Goal: Task Accomplishment & Management: Manage account settings

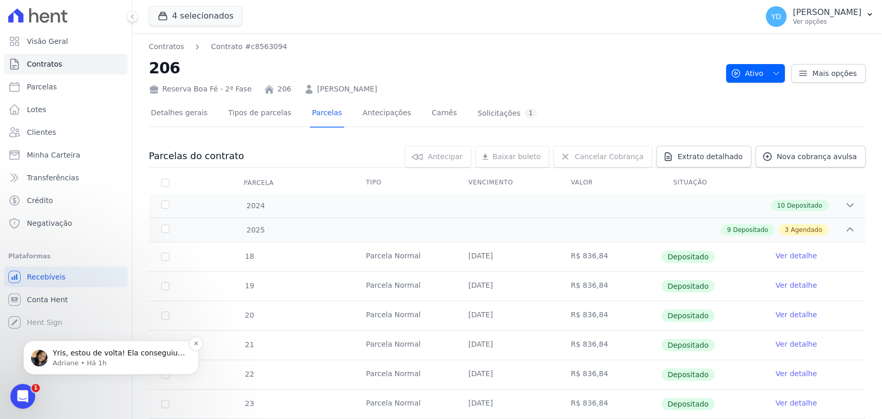
click at [161, 366] on p "Adriane • Há 1h" at bounding box center [119, 363] width 133 height 9
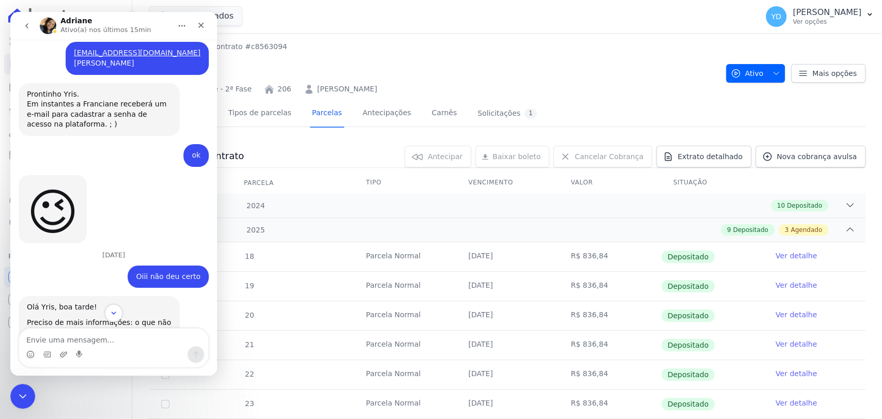
scroll to position [9096, 0]
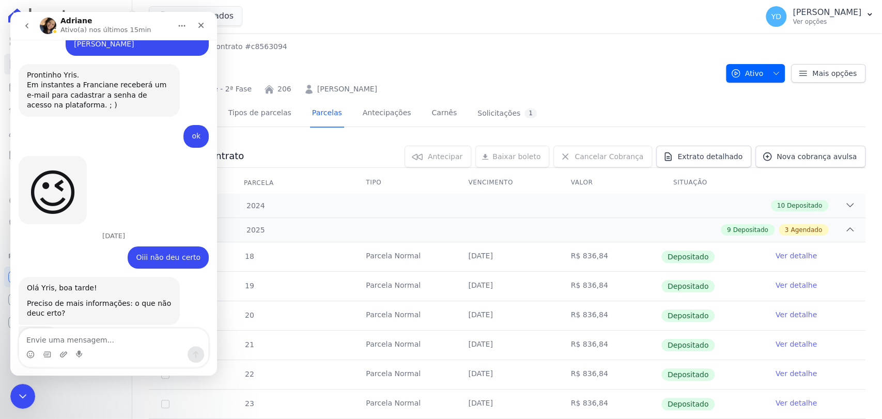
drag, startPoint x: 130, startPoint y: 299, endPoint x: 25, endPoint y: 293, distance: 105.0
copy link "[URL][DOMAIN_NAME]"
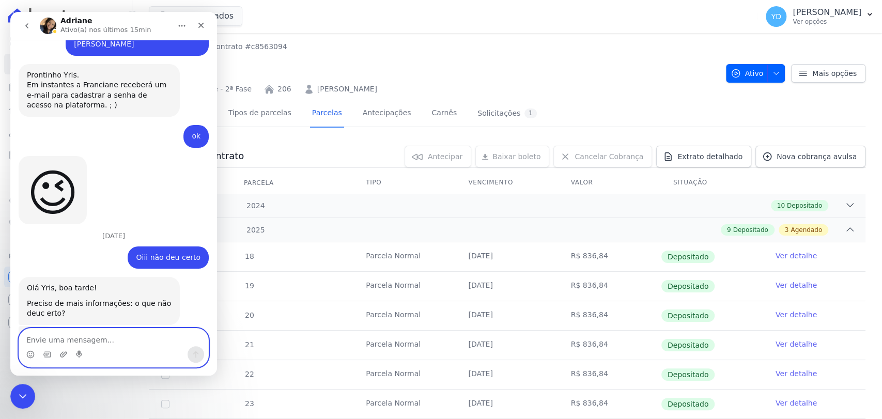
click at [84, 337] on textarea "Envie uma mensagem..." at bounding box center [113, 338] width 189 height 18
type textarea "vou verificar"
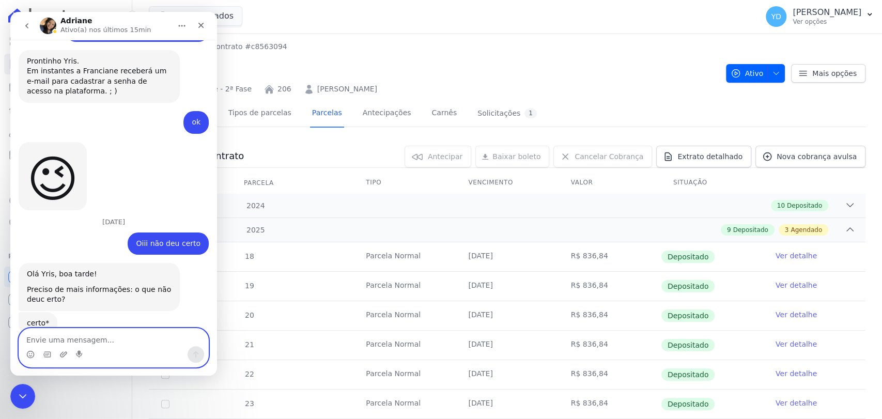
click at [122, 332] on textarea "Envie uma mensagem..." at bounding box center [113, 338] width 189 height 18
type textarea "n ta indo"
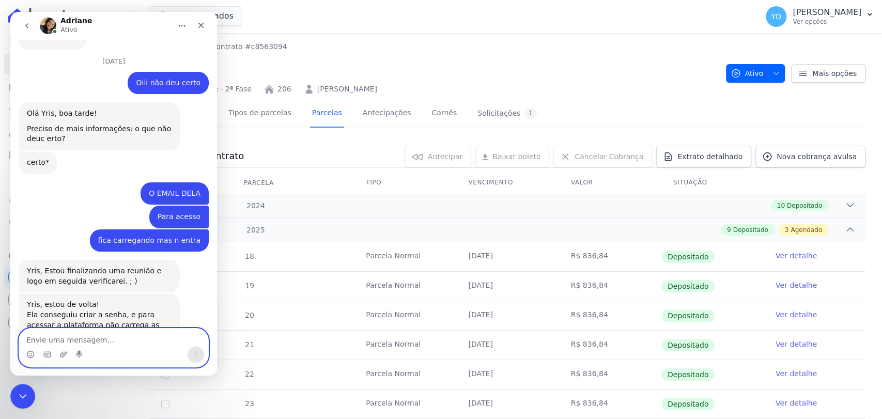
scroll to position [9277, 0]
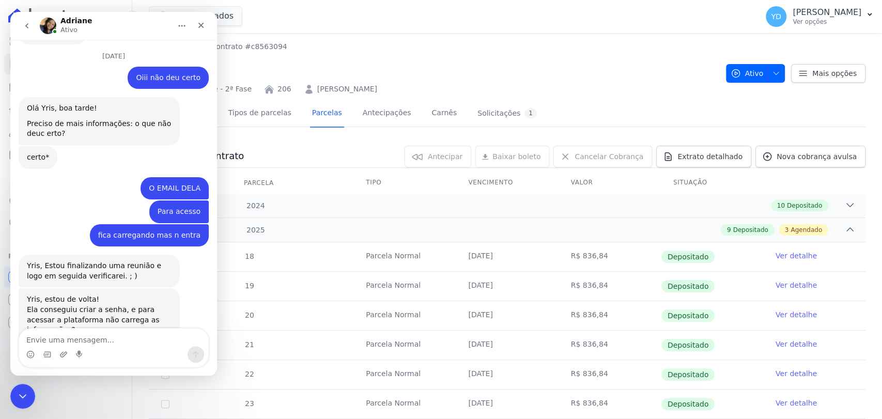
drag, startPoint x: 145, startPoint y: 284, endPoint x: 44, endPoint y: 287, distance: 100.8
copy div "[EMAIL_ADDRESS][DOMAIN_NAME] e"
click at [91, 346] on textarea "Envie uma mensagem..." at bounding box center [113, 338] width 189 height 18
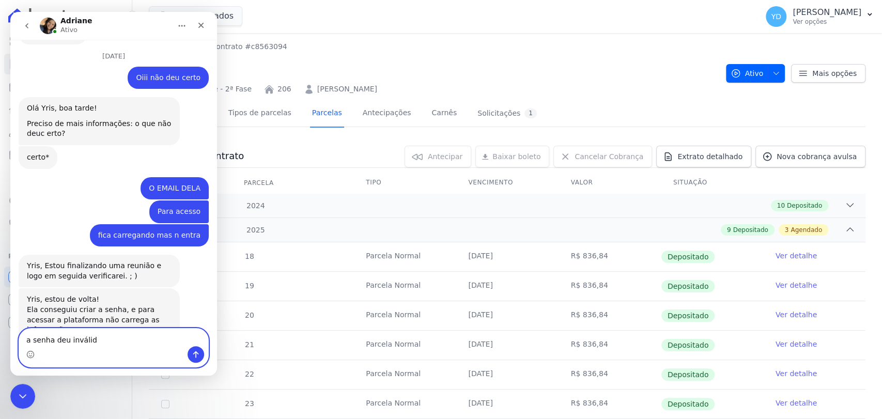
type textarea "a senha deu inválida"
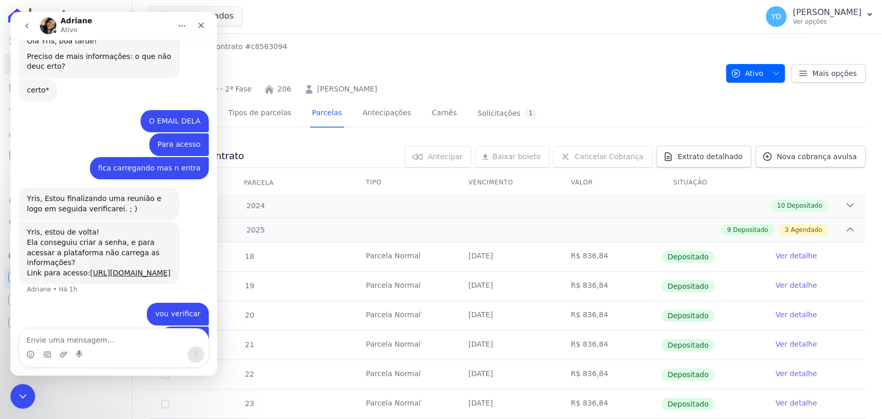
scroll to position [9348, 0]
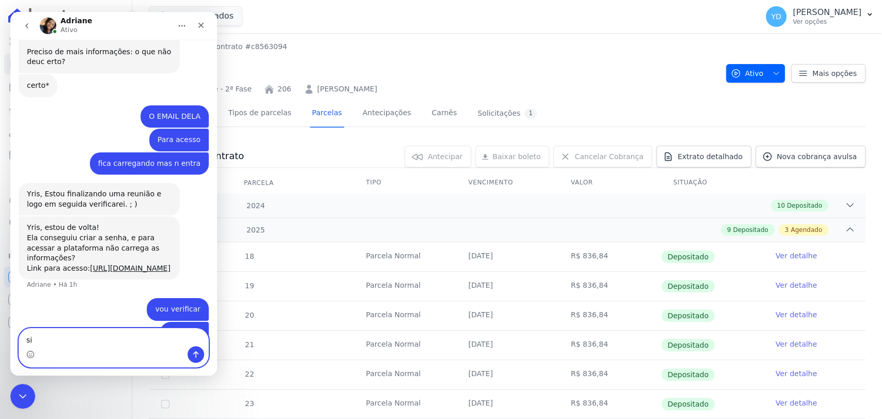
type textarea "sim"
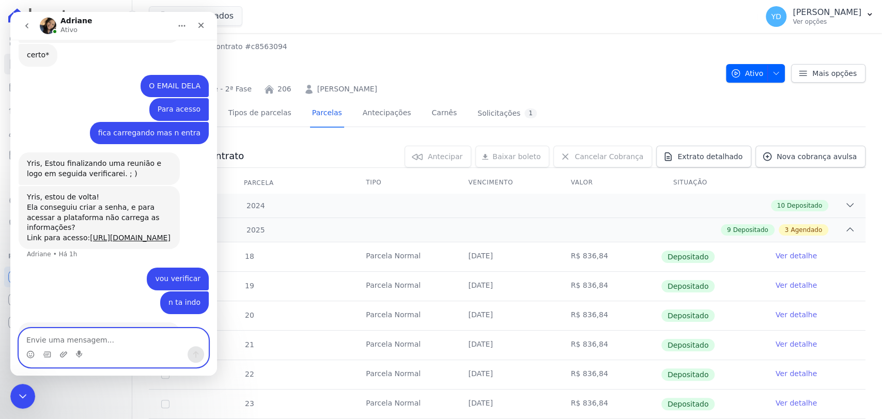
type textarea "a"
type textarea "para ela não funcionou"
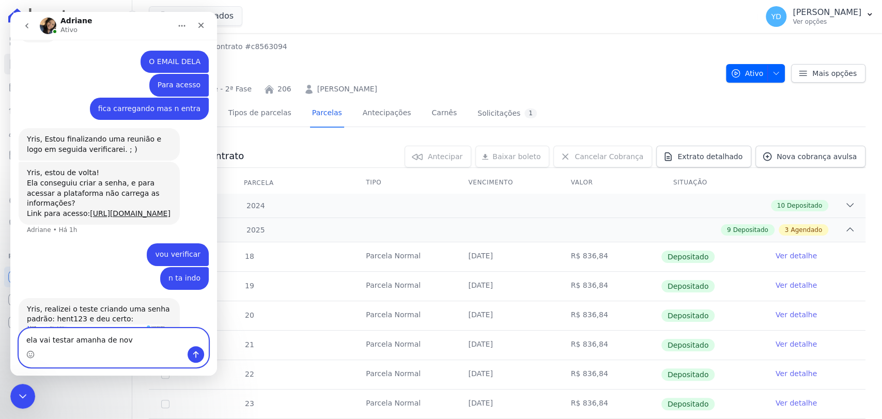
type textarea "ela vai testar amanha de novo"
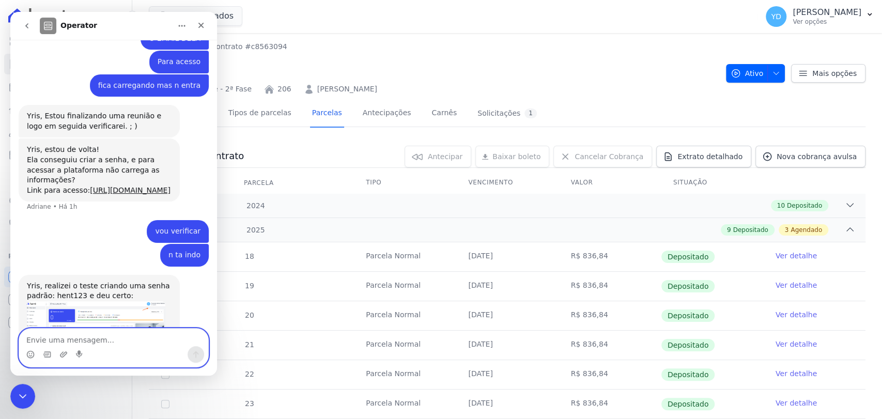
scroll to position [9467, 0]
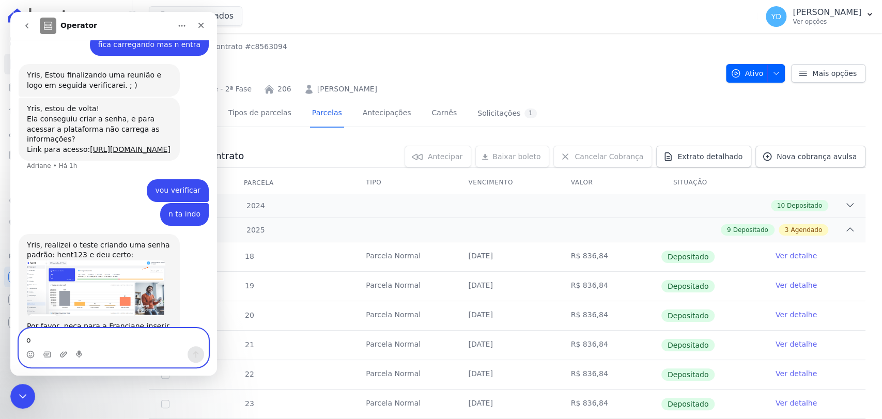
type textarea "ok"
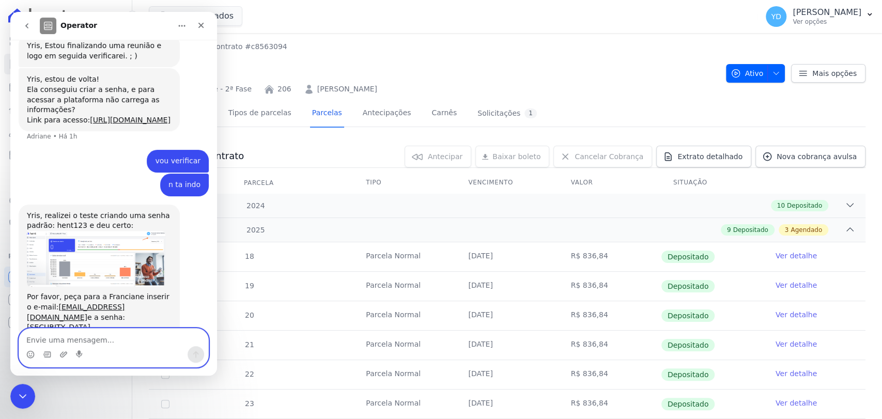
scroll to position [9498, 0]
type textarea "obrigada"
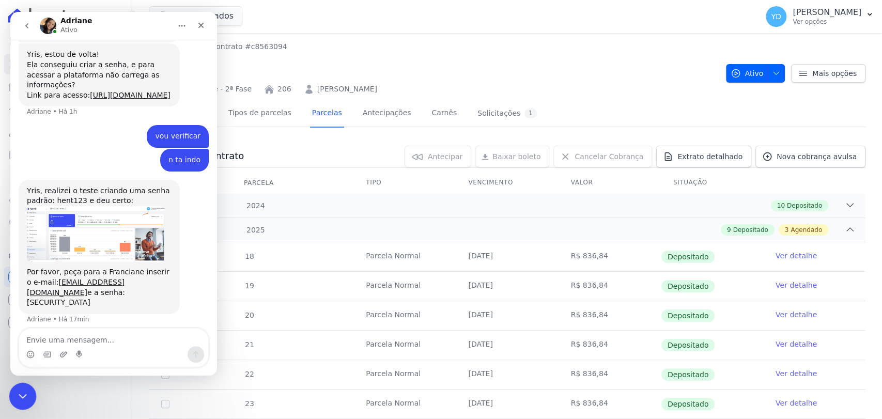
click at [24, 398] on icon "Fechar mensagem da Intercom" at bounding box center [21, 395] width 12 height 12
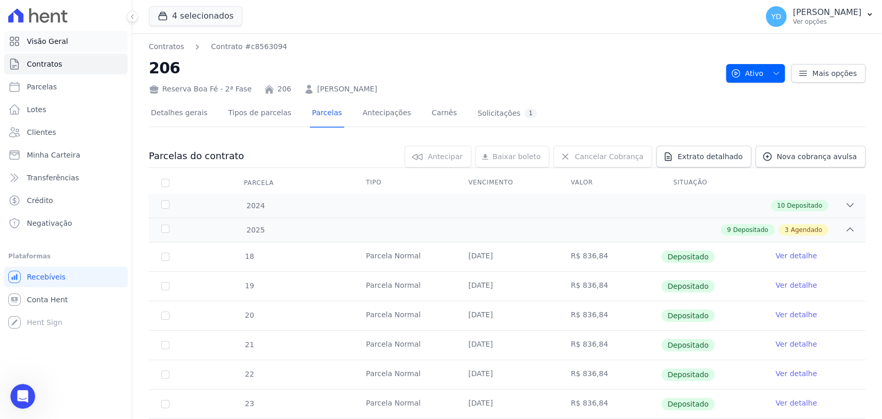
scroll to position [8665, 0]
click at [81, 38] on link "Visão Geral" at bounding box center [65, 41] width 123 height 21
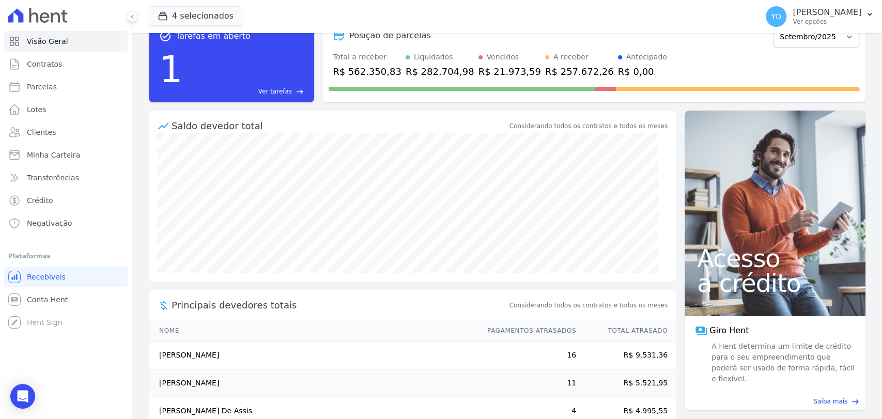
scroll to position [108, 0]
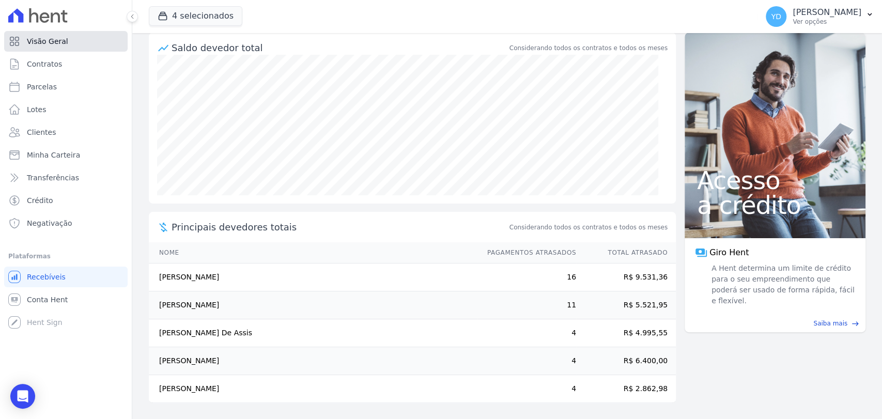
click at [62, 45] on span "Visão Geral" at bounding box center [47, 41] width 41 height 10
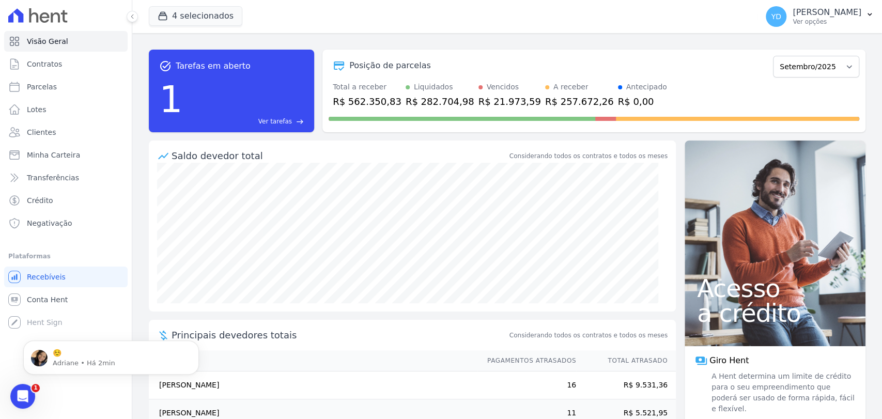
scroll to position [0, 0]
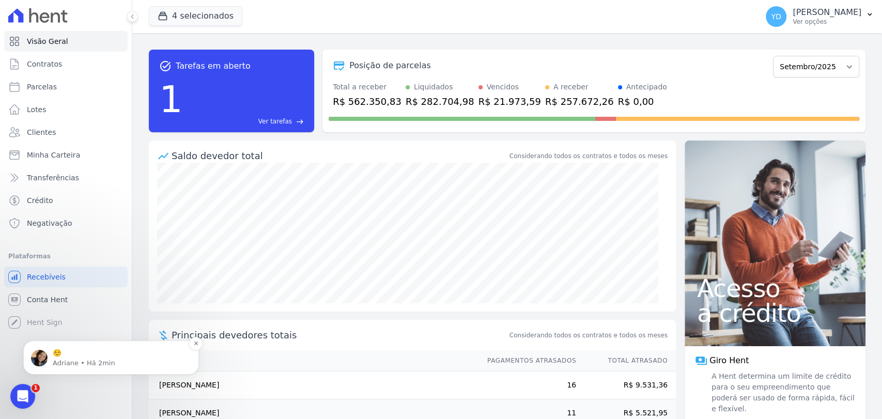
click at [155, 363] on p "Adriane • Há 2min" at bounding box center [119, 363] width 133 height 9
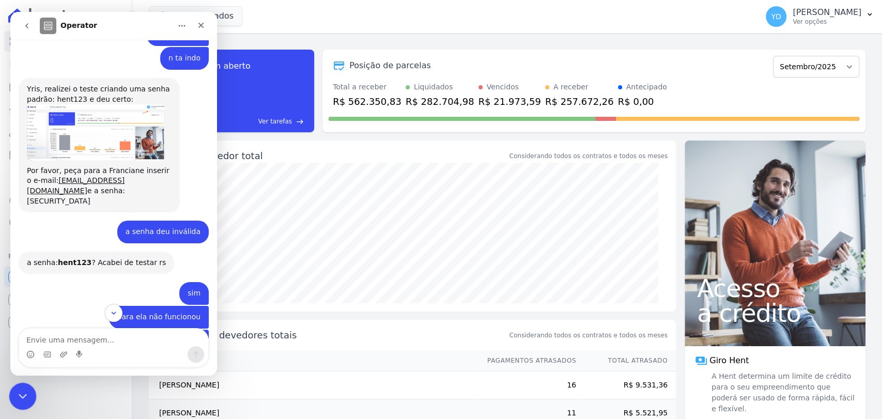
scroll to position [9076, 0]
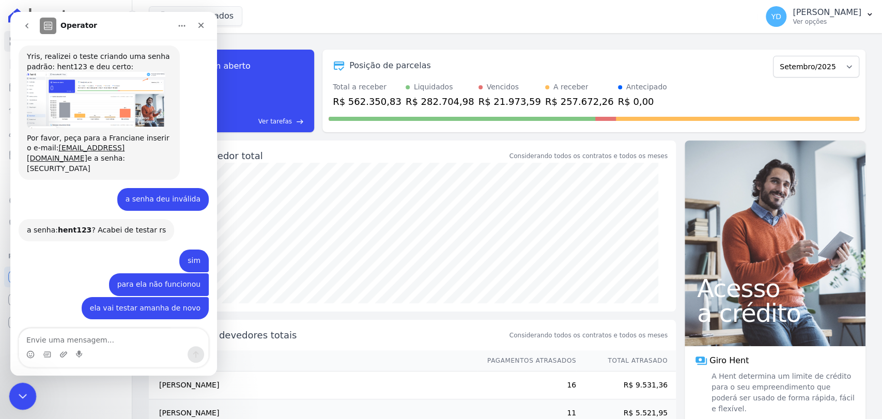
click at [23, 393] on icon "Fechar mensagem da Intercom" at bounding box center [21, 395] width 12 height 12
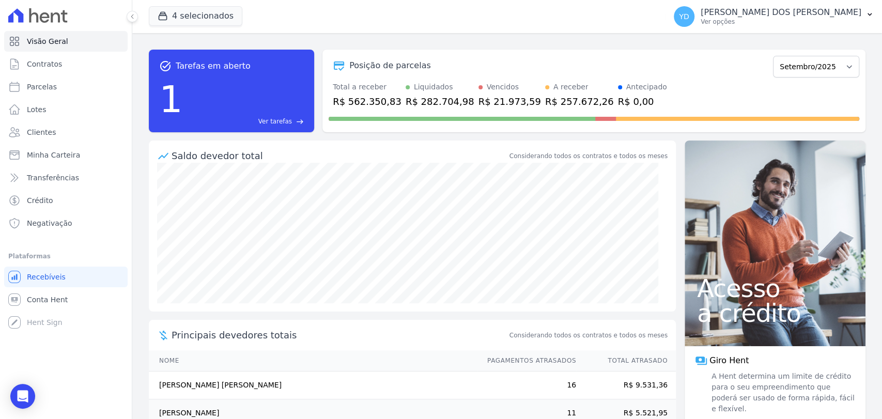
click at [289, 115] on div "1 Ver tarefas east" at bounding box center [231, 99] width 145 height 54
click at [286, 119] on span "Ver tarefas" at bounding box center [275, 121] width 34 height 9
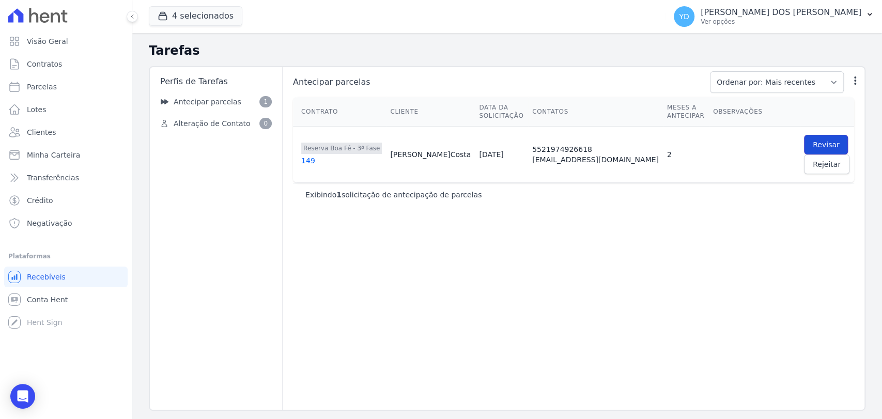
click at [813, 144] on span "Revisar" at bounding box center [826, 145] width 27 height 10
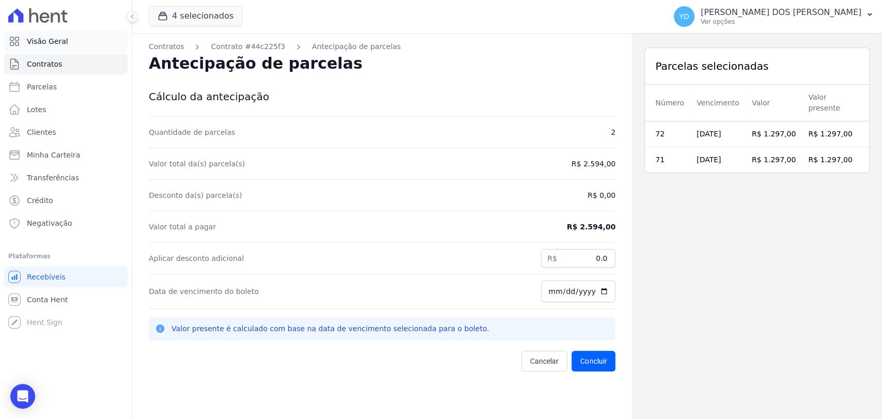
click at [51, 35] on link "Visão Geral" at bounding box center [65, 41] width 123 height 21
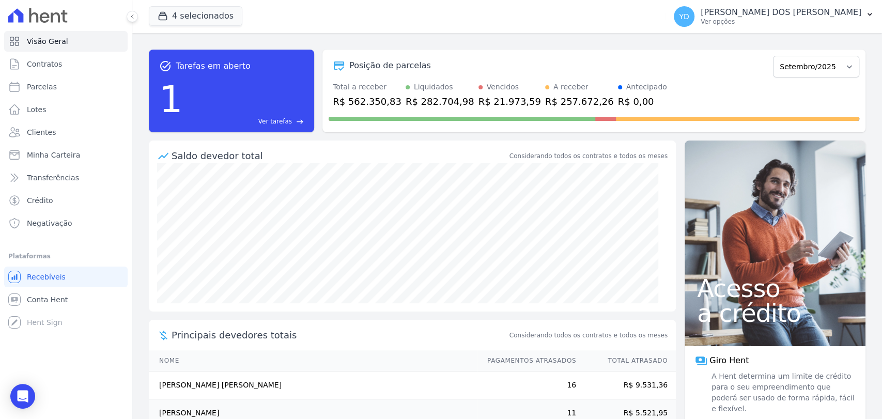
click at [296, 122] on span "east" at bounding box center [300, 122] width 8 height 8
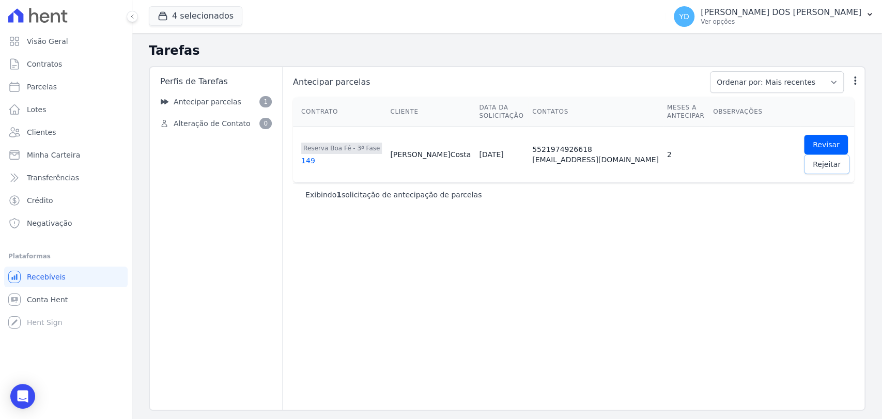
click at [813, 166] on span "Rejeitar" at bounding box center [827, 164] width 28 height 10
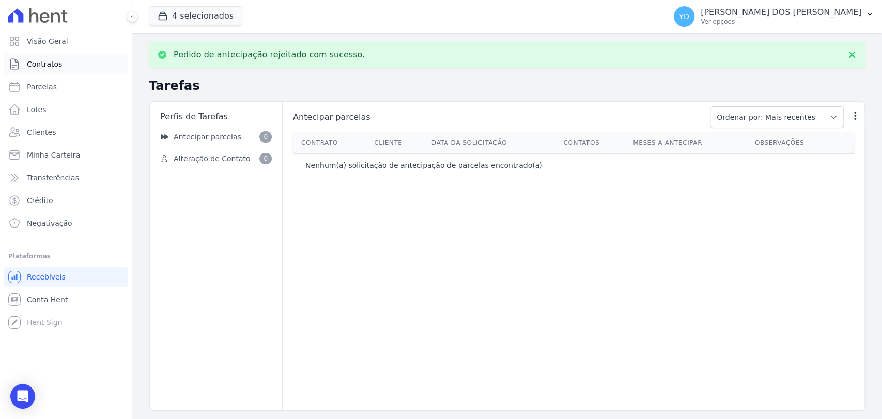
click at [36, 71] on link "Contratos" at bounding box center [65, 64] width 123 height 21
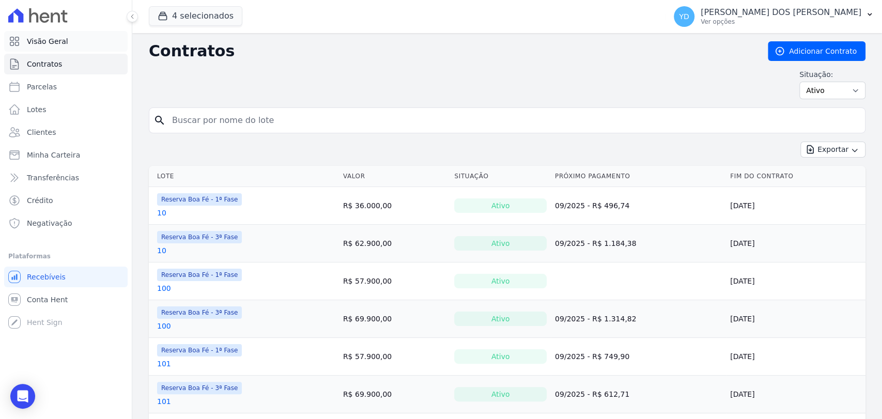
click at [84, 44] on link "Visão Geral" at bounding box center [65, 41] width 123 height 21
